Goal: Task Accomplishment & Management: Manage account settings

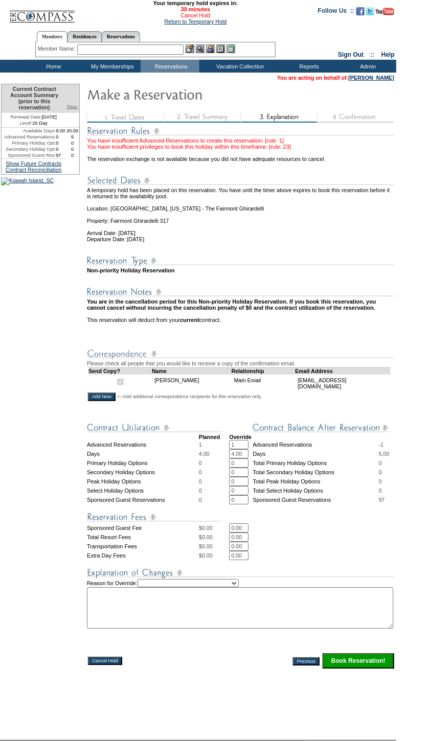
click at [187, 16] on link "Cancel Hold" at bounding box center [195, 15] width 30 height 6
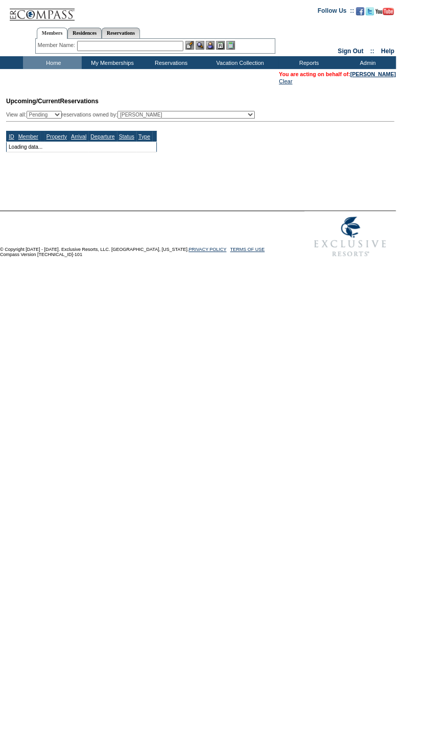
click at [163, 47] on input "text" at bounding box center [130, 46] width 106 height 10
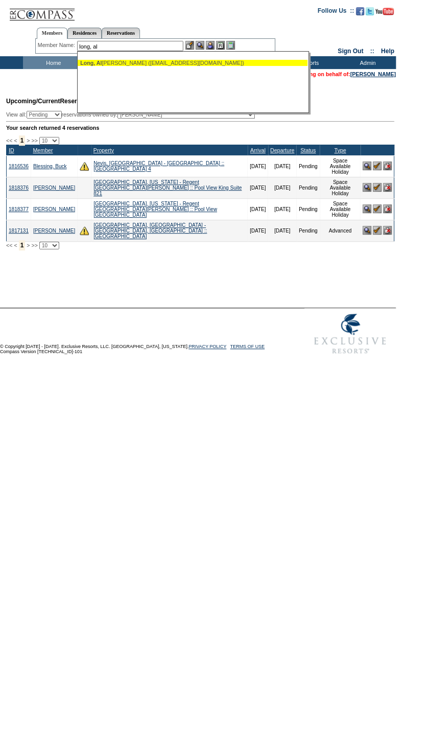
click at [164, 64] on div "Long, Al essandra (aml@amlonglaw.com)" at bounding box center [192, 63] width 225 height 6
type input "Long, Alessandra (aml@amlonglaw.com)"
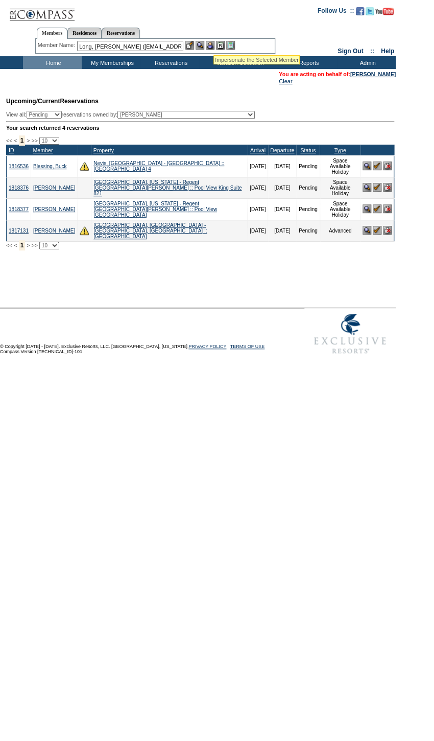
click at [214, 43] on img at bounding box center [210, 45] width 9 height 9
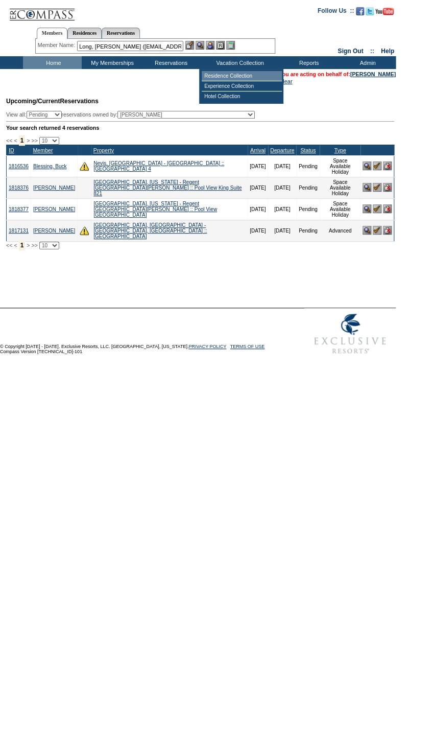
click at [221, 74] on td "Residence Collection" at bounding box center [242, 76] width 80 height 10
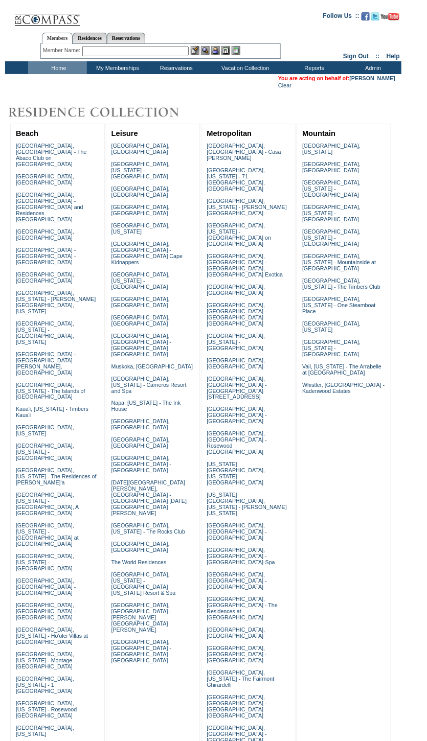
scroll to position [384, 0]
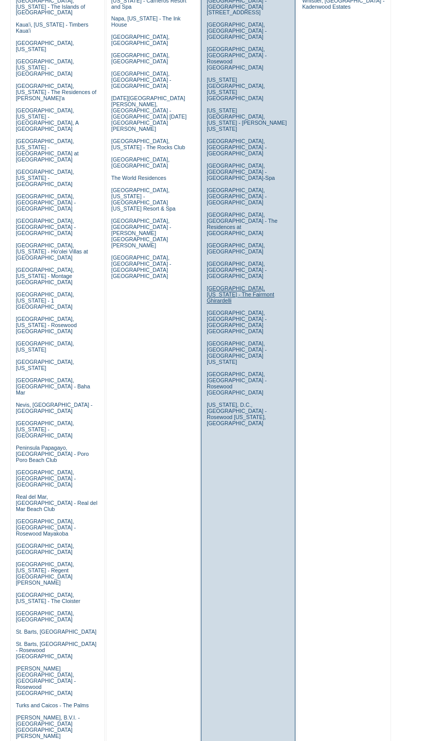
click at [256, 286] on link "San Francisco, California - The Fairmont Ghirardelli" at bounding box center [239, 295] width 67 height 18
